Goal: Find specific page/section: Find specific page/section

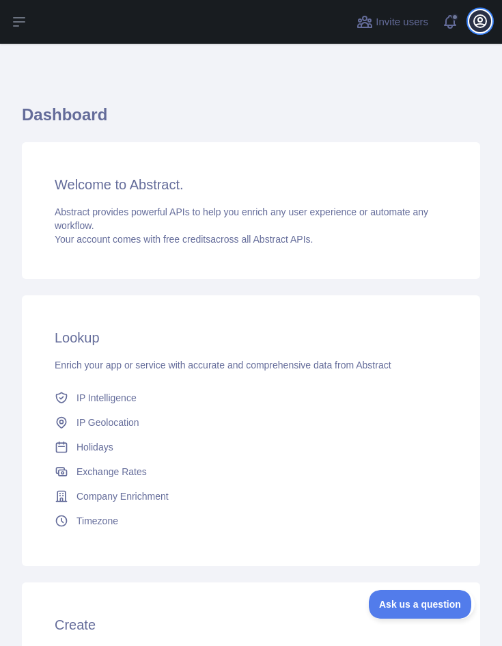
click at [478, 27] on icon "button" at bounding box center [480, 21] width 16 height 16
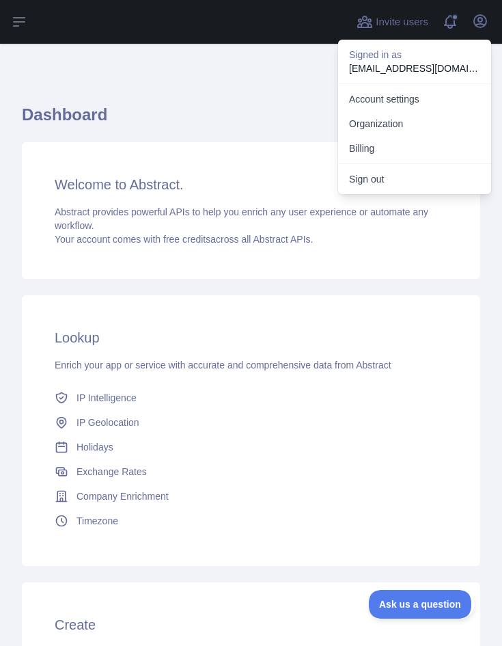
click at [299, 319] on div "Lookup Enrich your app or service with accurate and comprehensive data from Abs…" at bounding box center [251, 430] width 459 height 271
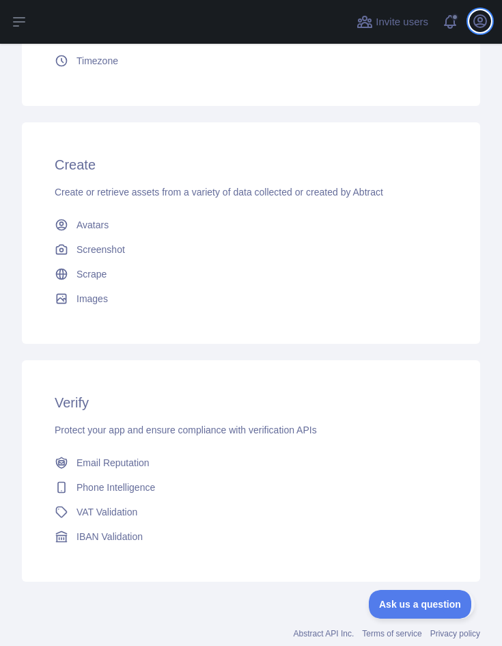
scroll to position [472, 0]
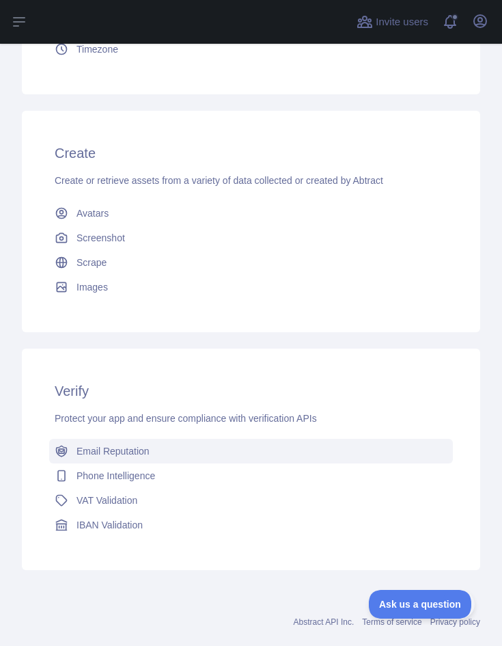
click at [125, 455] on span "Email Reputation" at bounding box center [113, 451] width 73 height 14
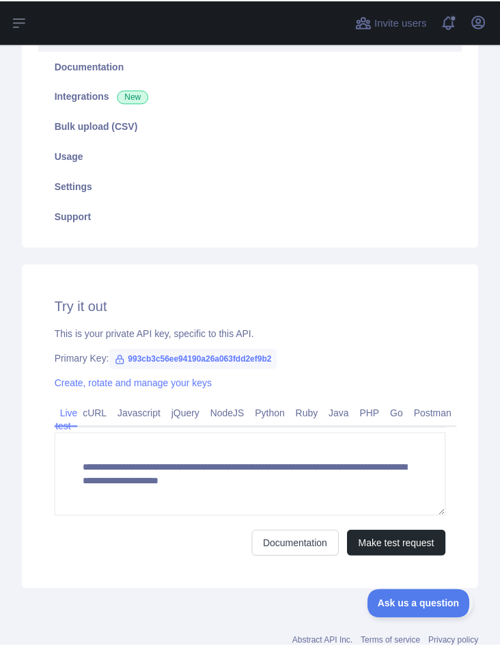
scroll to position [172, 0]
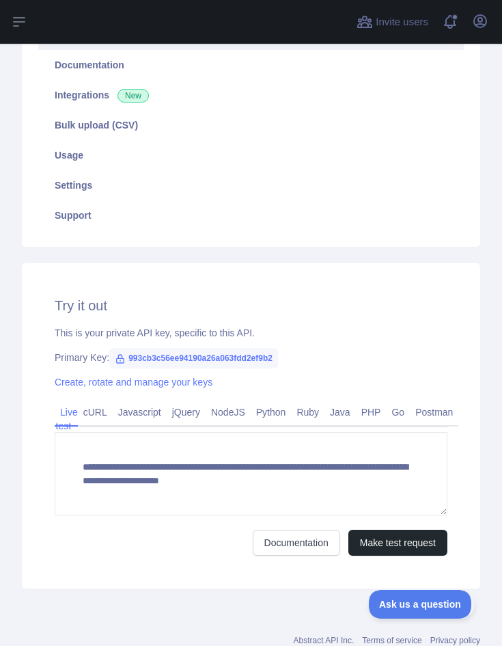
click at [188, 355] on span "993cb3c56ee94190a26a063fdd2ef9b2" at bounding box center [193, 358] width 169 height 21
